Goal: Task Accomplishment & Management: Manage account settings

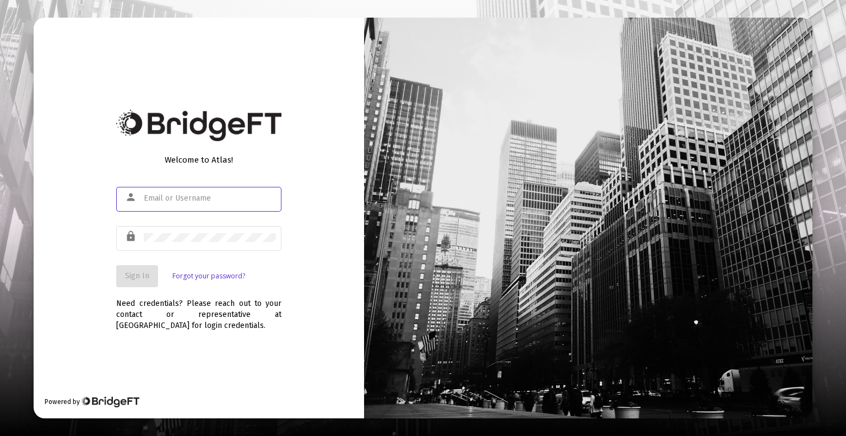
type input "[EMAIL_ADDRESS][DOMAIN_NAME]"
click at [135, 277] on span "Sign In" at bounding box center [137, 275] width 24 height 9
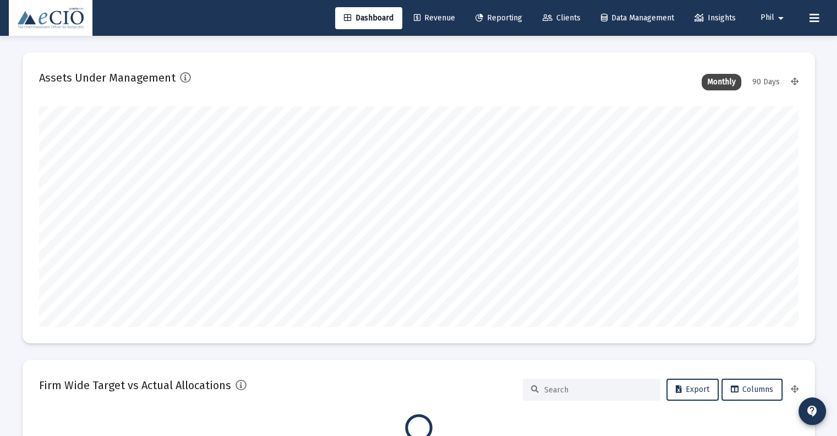
scroll to position [220, 760]
type input "[DATE]"
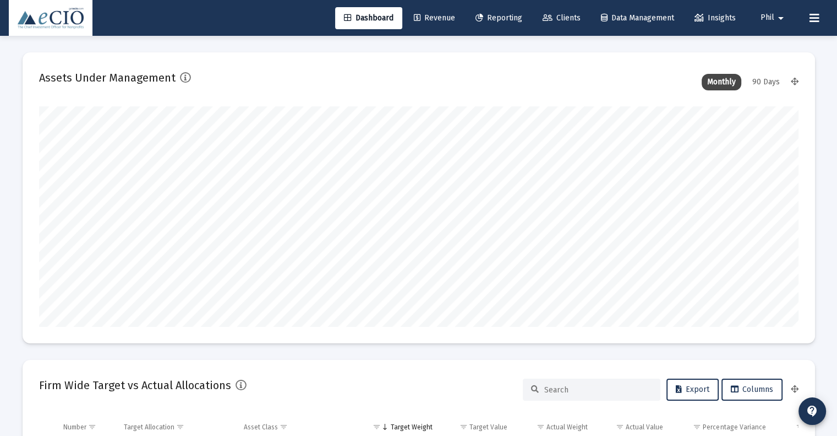
click at [566, 19] on span "Clients" at bounding box center [562, 17] width 38 height 9
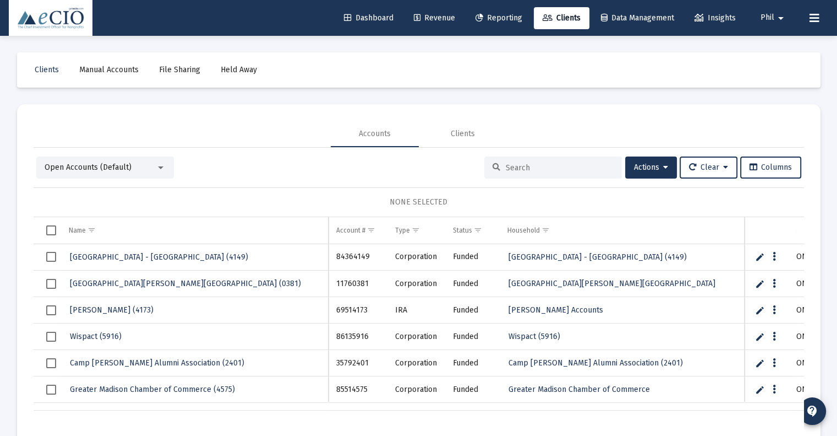
click at [546, 171] on input at bounding box center [560, 167] width 108 height 9
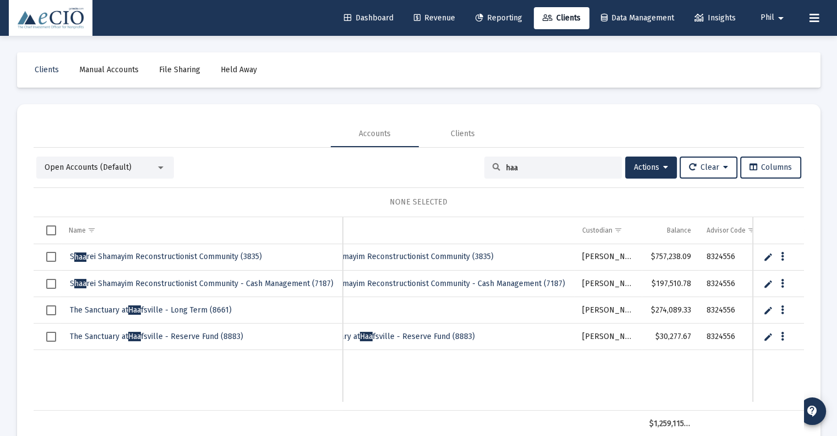
scroll to position [0, 183]
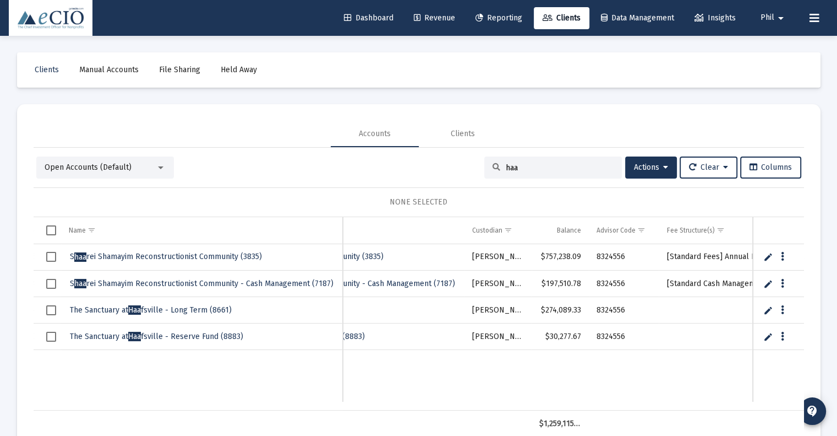
type input "haa"
click at [104, 158] on div "Open Accounts (Default)" at bounding box center [105, 167] width 138 height 22
click at [104, 162] on span "Open Accounts (Default)" at bounding box center [88, 166] width 87 height 9
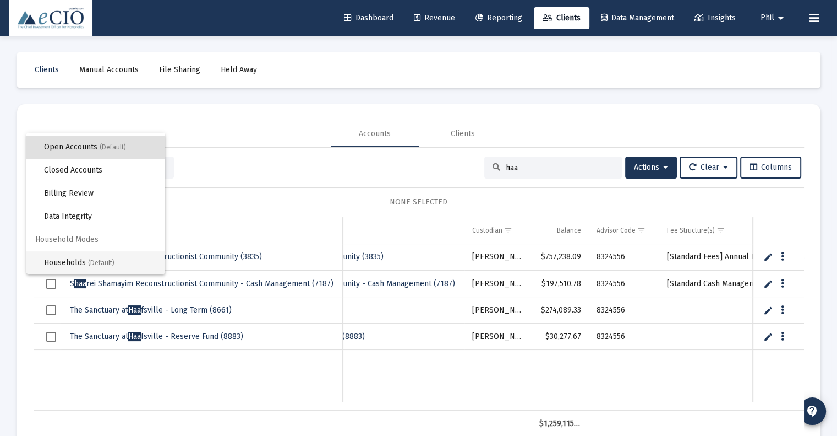
click at [93, 262] on span "(Default)" at bounding box center [101, 263] width 26 height 8
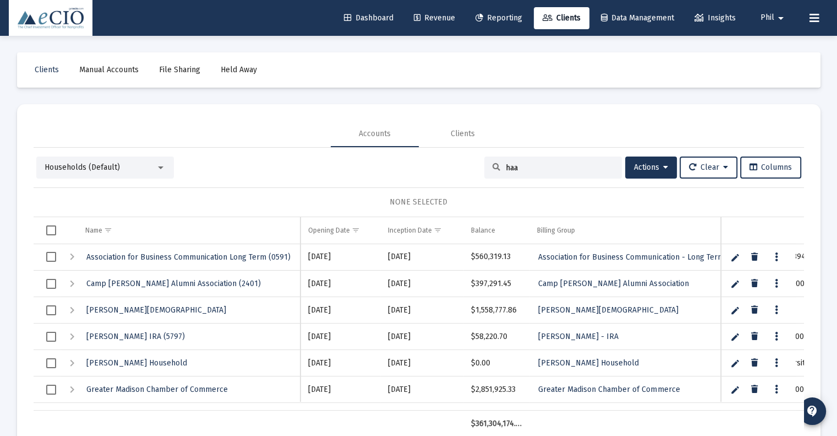
click at [544, 165] on input "haa" at bounding box center [560, 167] width 108 height 9
type input "haa"
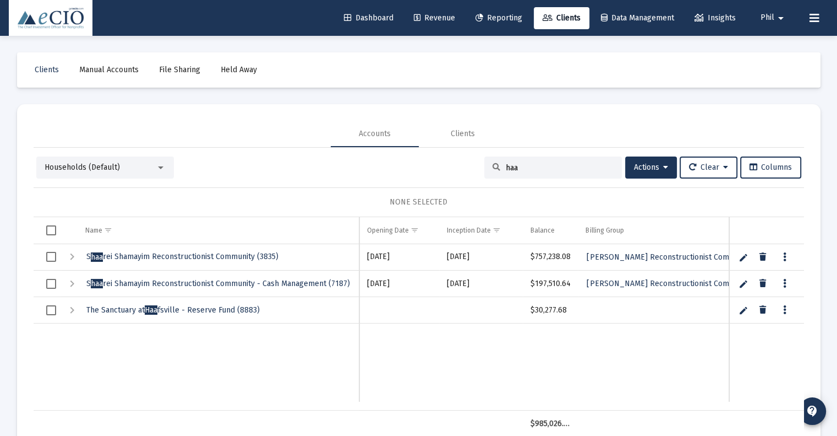
click at [742, 309] on link "Edit" at bounding box center [744, 310] width 10 height 10
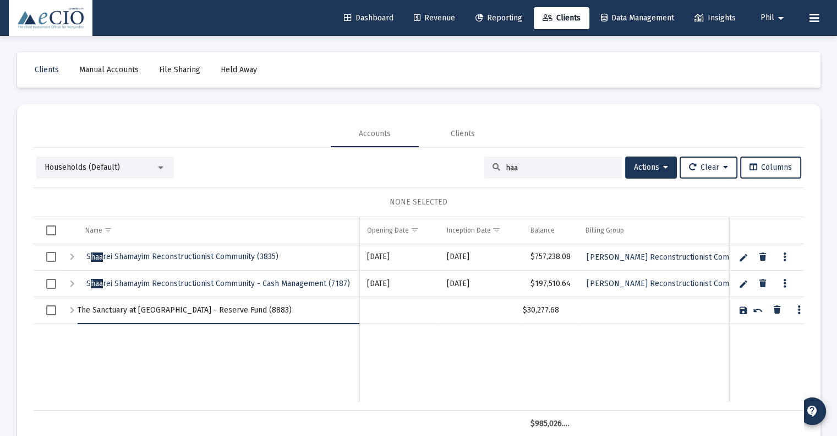
drag, startPoint x: 249, startPoint y: 308, endPoint x: 70, endPoint y: 310, distance: 178.4
click at [70, 310] on tr "The Sanctuary at [GEOGRAPHIC_DATA] - Reserve Fund (8883)" at bounding box center [419, 310] width 771 height 27
click at [494, 389] on td "Data grid" at bounding box center [481, 363] width 84 height 78
click at [647, 168] on span "Actions" at bounding box center [651, 166] width 34 height 9
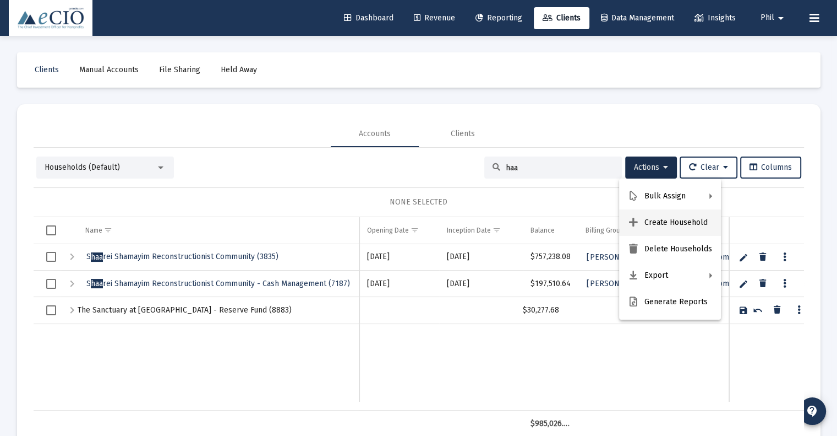
click at [665, 224] on button "Create Household" at bounding box center [670, 222] width 102 height 26
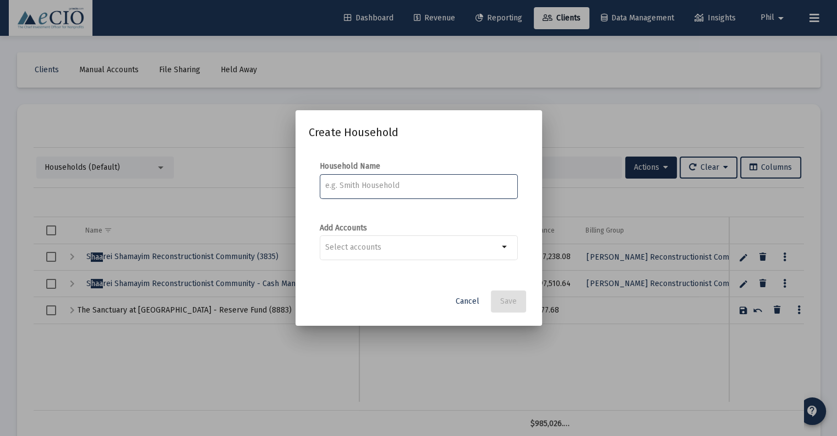
paste input "The Sanctuary at [GEOGRAPHIC_DATA] - Reserve Fund (8883)"
click at [492, 183] on input "The Sanctuary at [GEOGRAPHIC_DATA] - Reserve Fund (8883)" at bounding box center [418, 185] width 187 height 9
type input "The Sanctuary at [GEOGRAPHIC_DATA] - [GEOGRAPHIC_DATA] (8661)"
click at [434, 247] on input "Selection" at bounding box center [411, 247] width 173 height 9
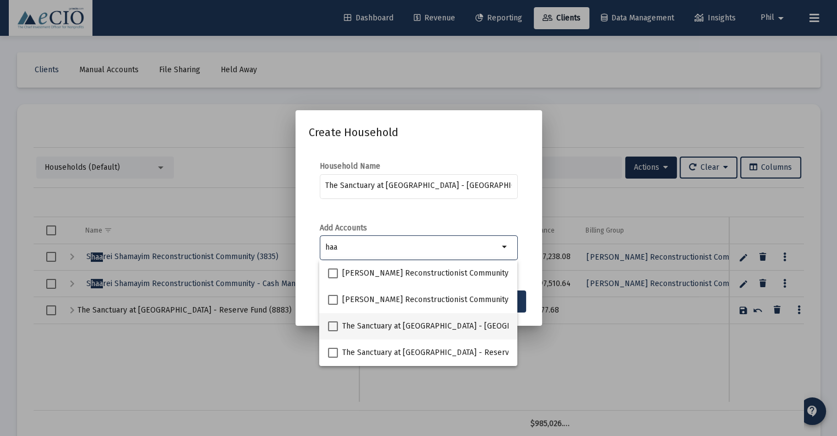
type input "haa"
click at [334, 322] on span at bounding box center [333, 326] width 10 height 10
click at [333, 331] on input "The Sanctuary at [GEOGRAPHIC_DATA] - [GEOGRAPHIC_DATA] (8661) Corporation" at bounding box center [333, 331] width 1 height 1
checkbox input "true"
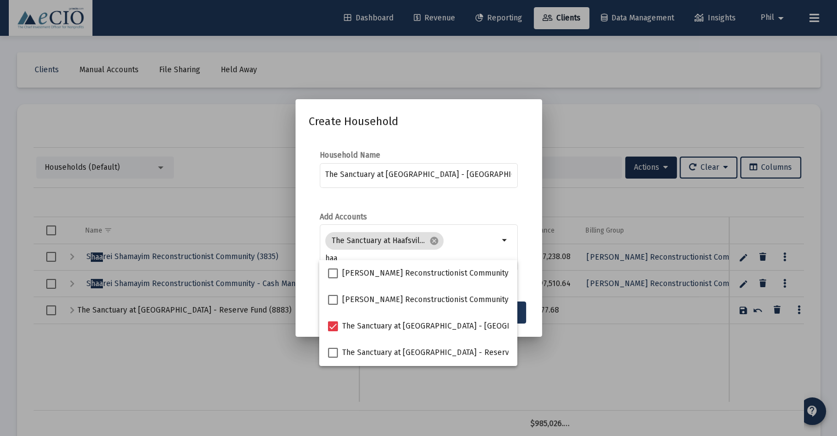
click at [456, 215] on div "Add Accounts The Sanctuary at Haafsvil... cancel haa arrow_drop_down" at bounding box center [419, 247] width 198 height 72
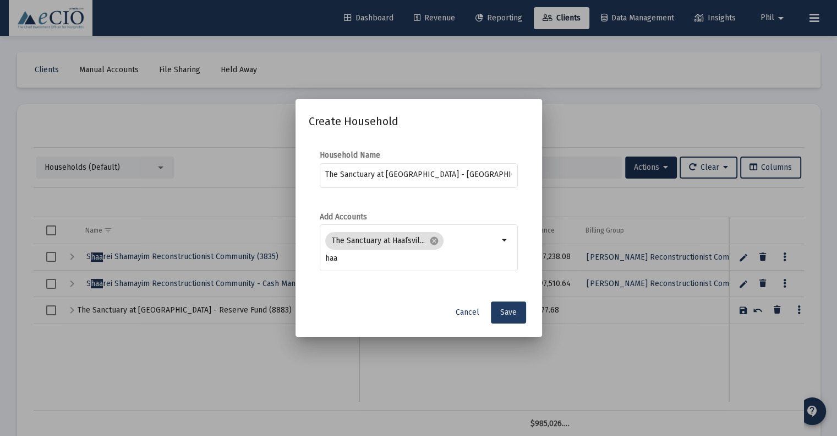
click at [512, 314] on span "Save" at bounding box center [508, 311] width 17 height 9
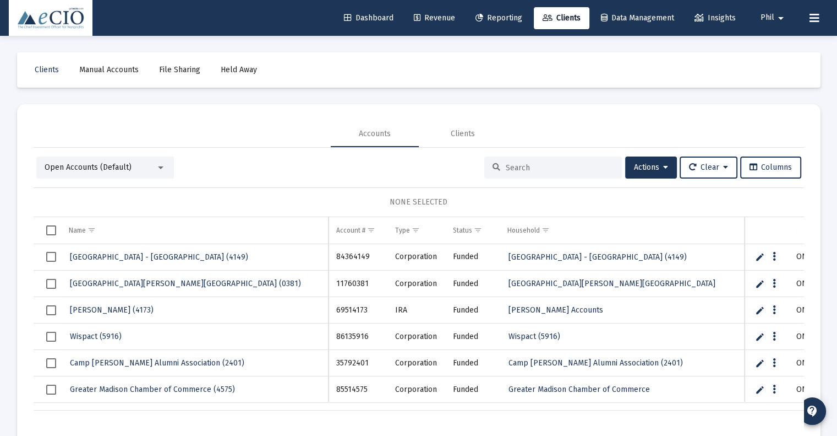
click at [542, 166] on input at bounding box center [560, 167] width 108 height 9
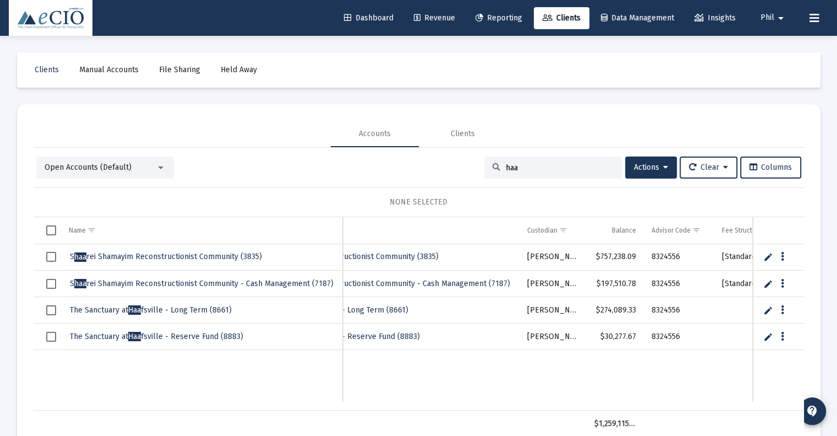
type input "haa"
